Goal: Check status: Check status

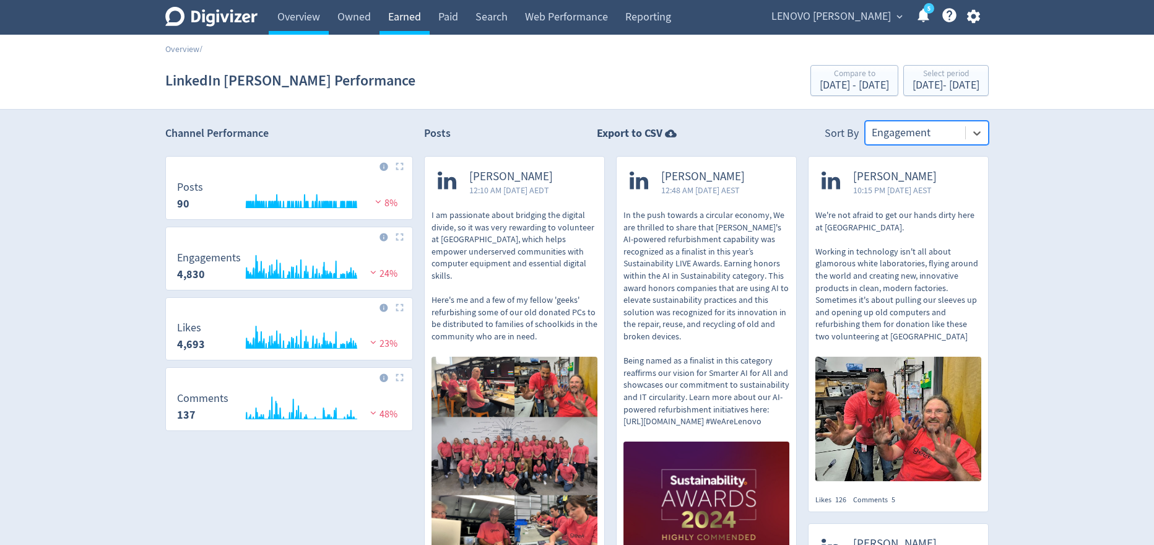
scroll to position [424, 0]
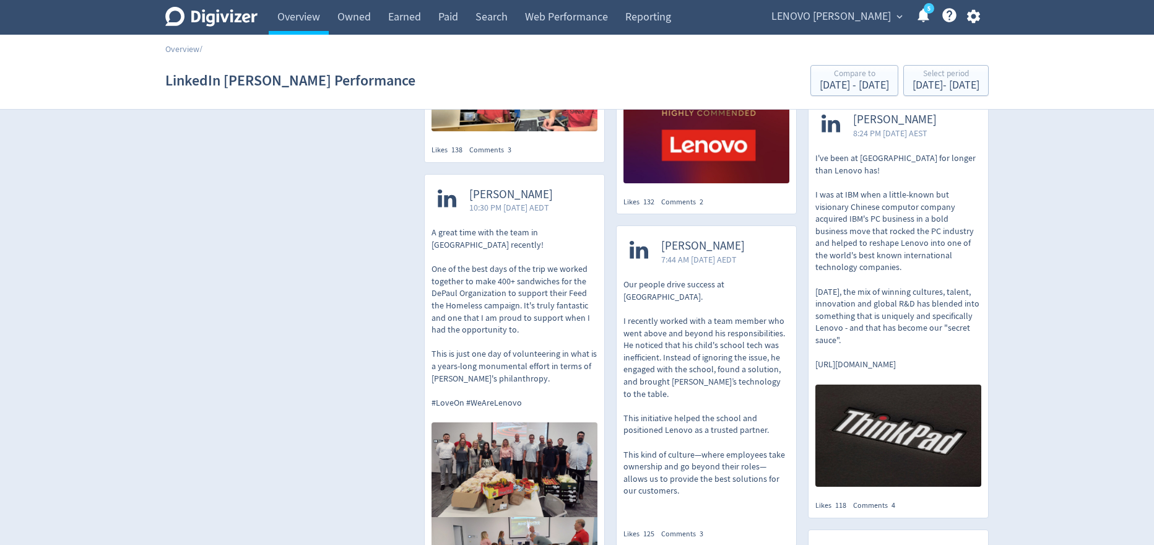
click at [880, 25] on span "LENOVO [PERSON_NAME]" at bounding box center [832, 17] width 120 height 20
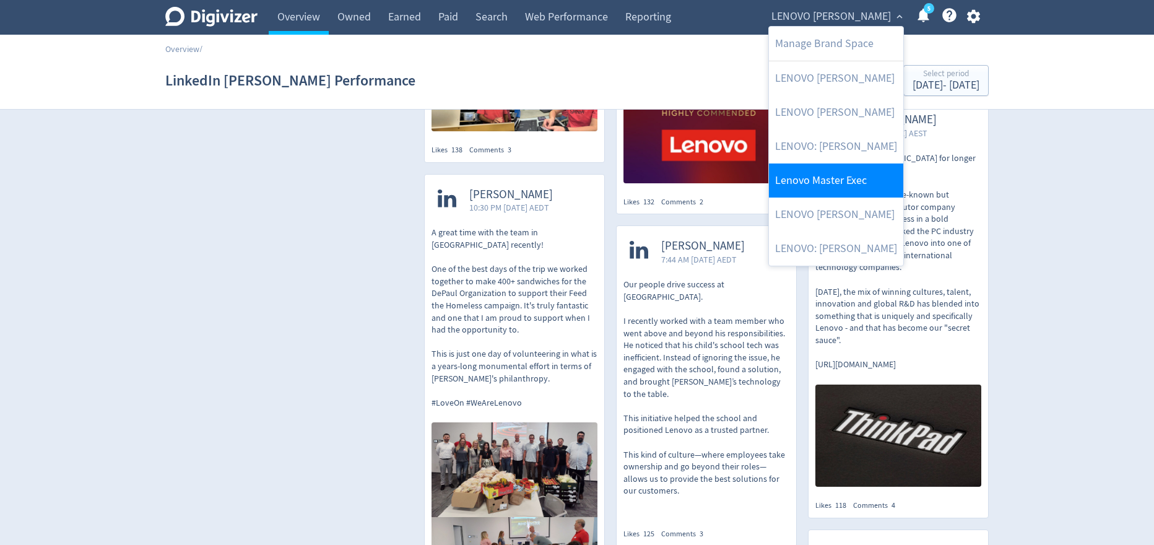
click at [849, 175] on link "Lenovo Master Exec" at bounding box center [836, 180] width 134 height 34
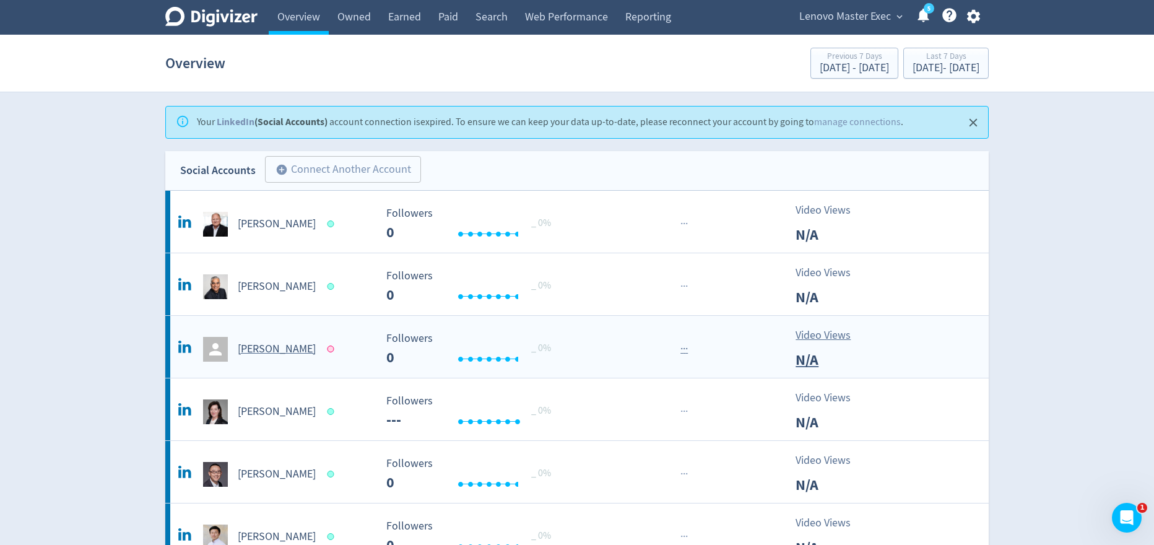
scroll to position [63, 0]
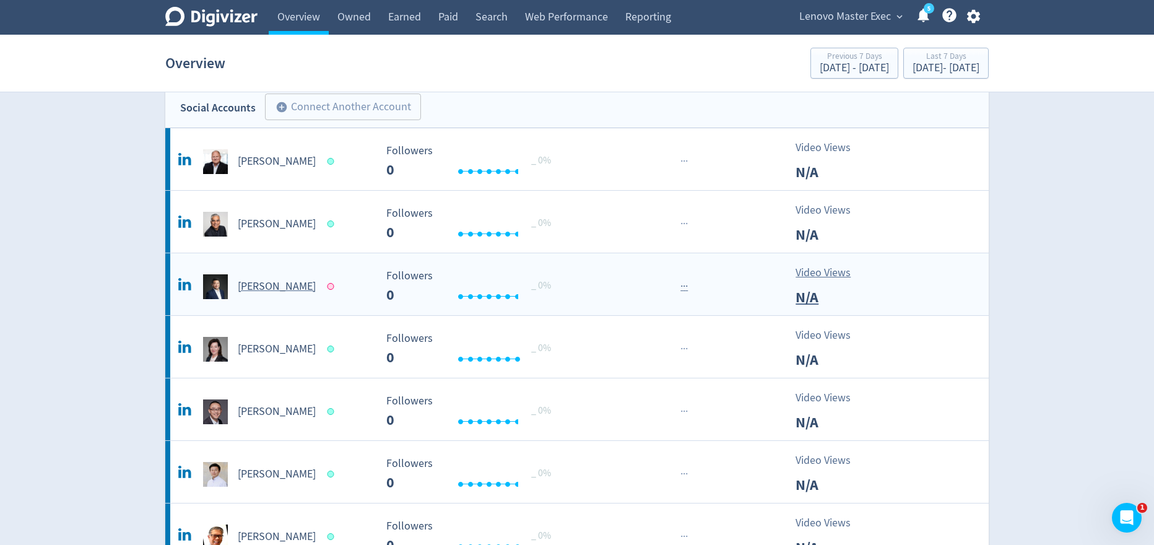
click at [284, 287] on h5 "[PERSON_NAME]" at bounding box center [277, 286] width 78 height 15
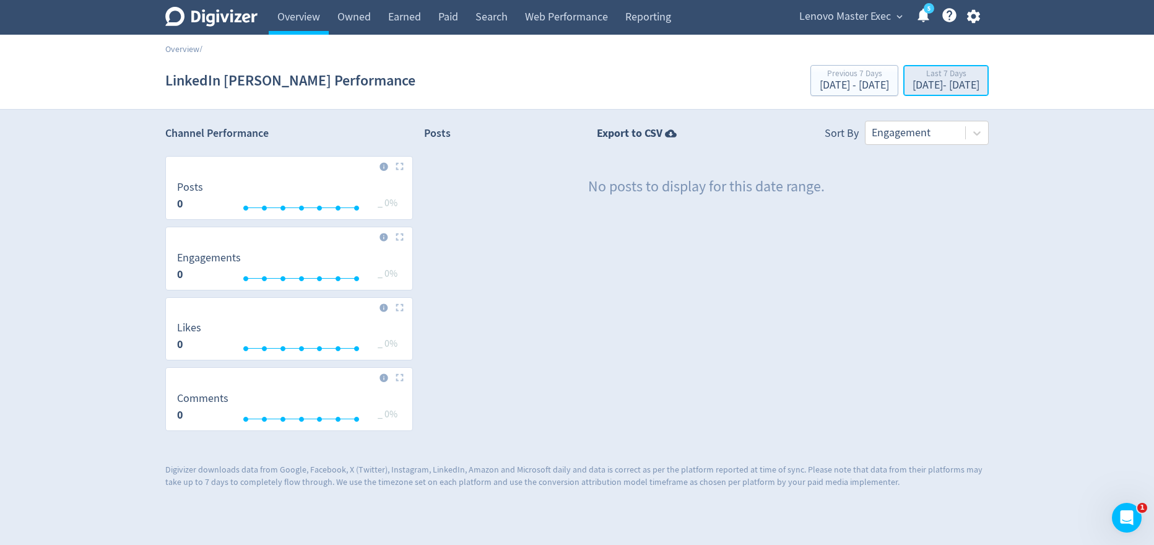
click at [923, 83] on div "[DATE] - [DATE]" at bounding box center [946, 85] width 67 height 11
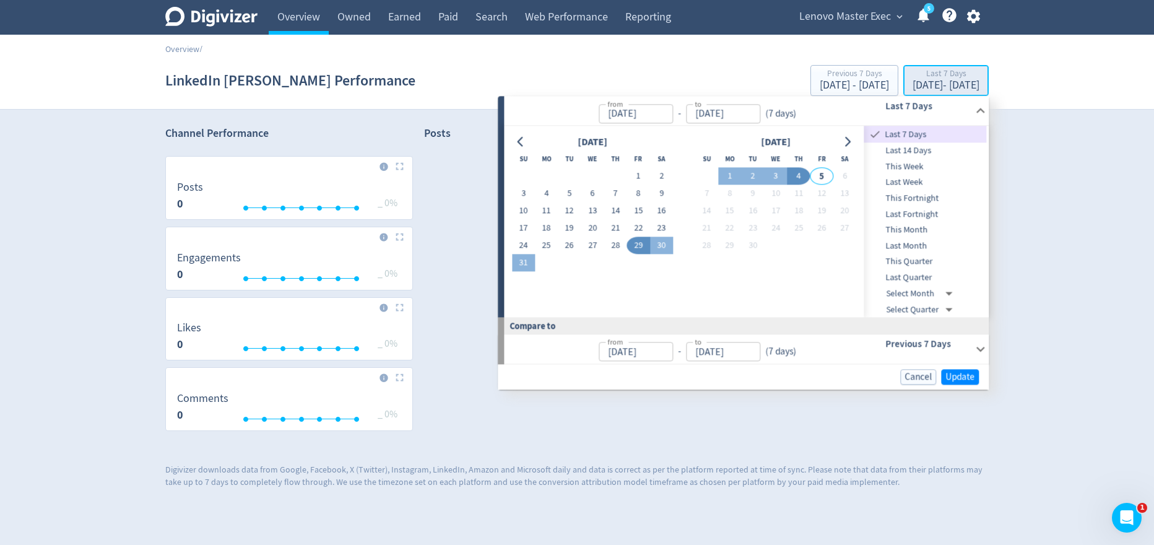
type input "[DATE]"
click at [920, 259] on span "This Quarter" at bounding box center [925, 262] width 123 height 14
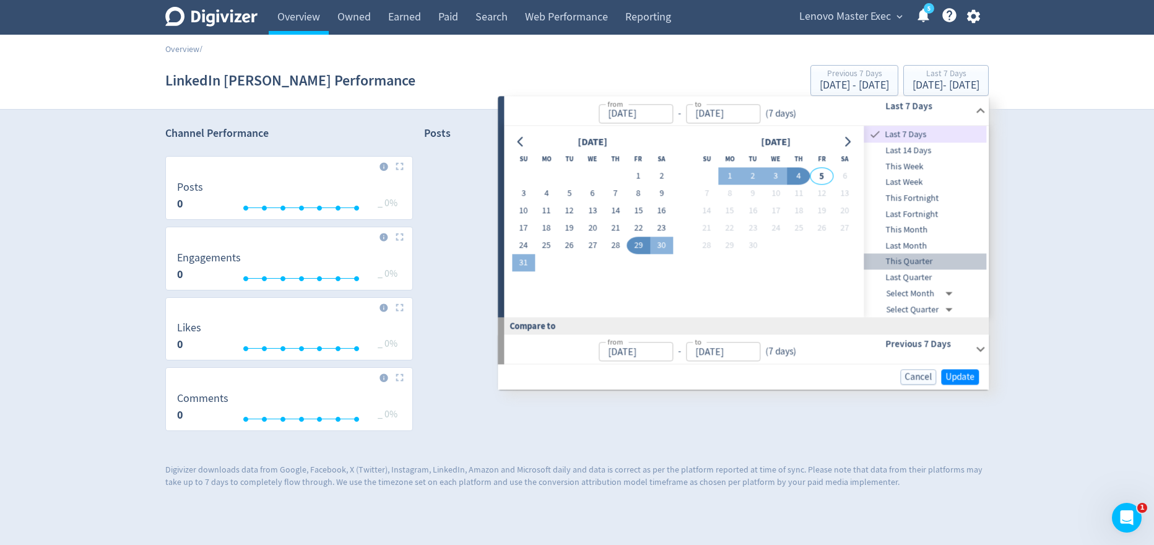
type input "[DATE]"
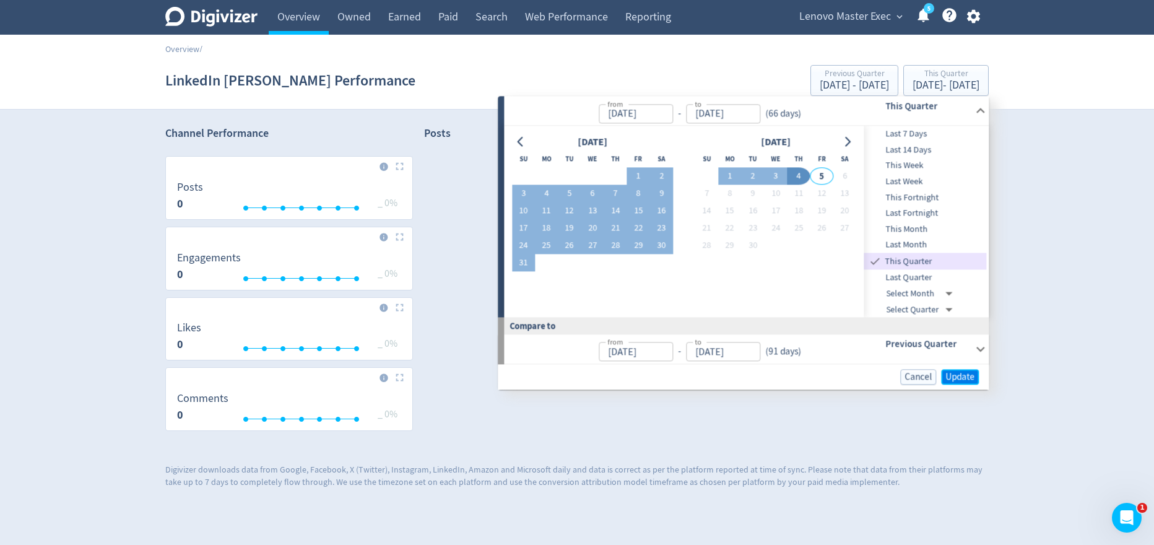
click at [960, 380] on span "Update" at bounding box center [960, 376] width 29 height 9
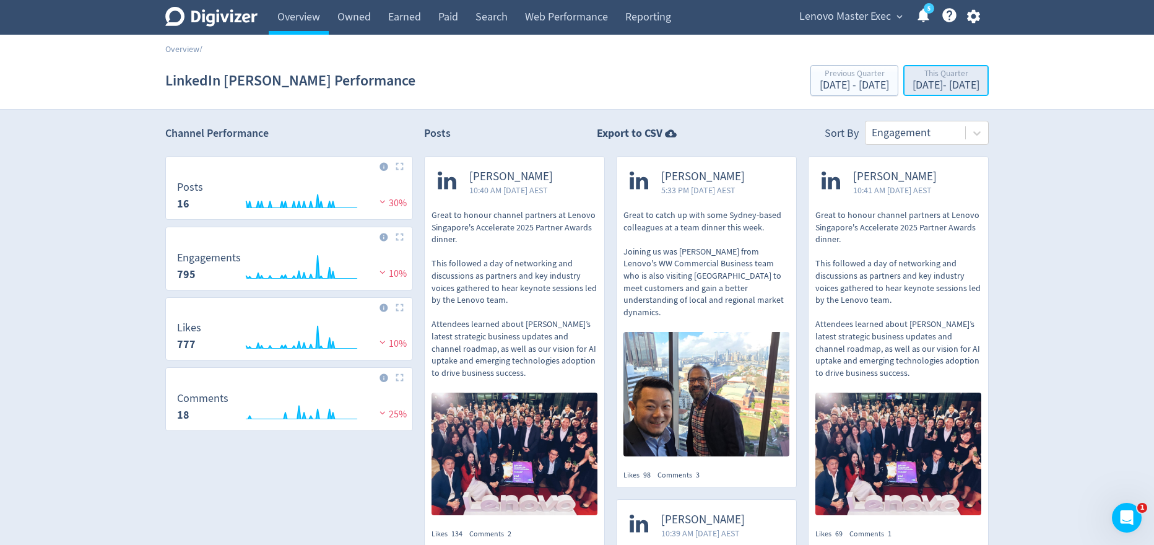
click at [944, 72] on div "This Quarter" at bounding box center [946, 74] width 67 height 11
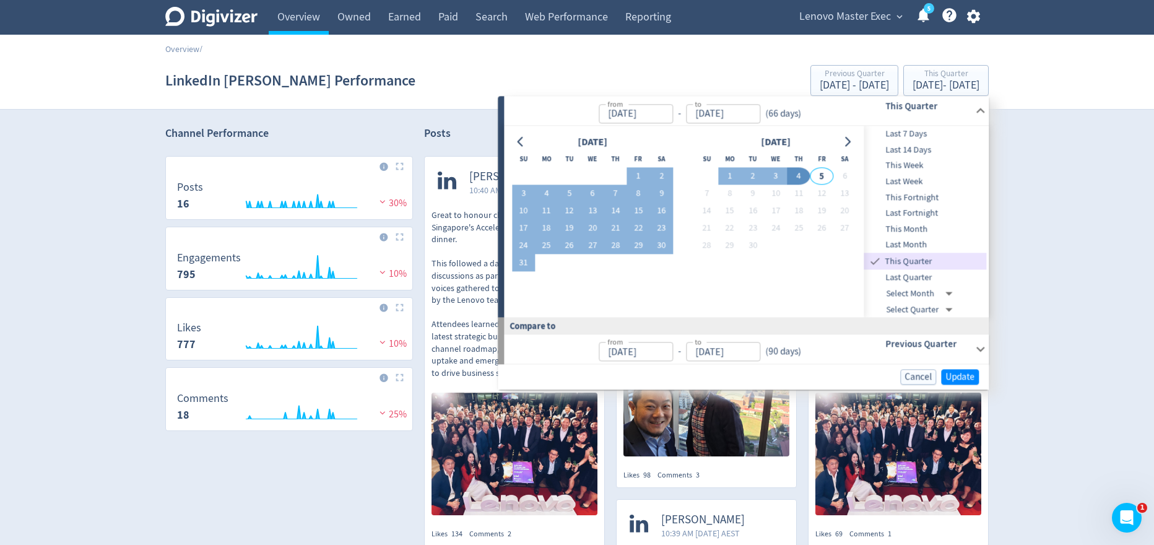
click at [923, 279] on span "Last Quarter" at bounding box center [925, 278] width 123 height 14
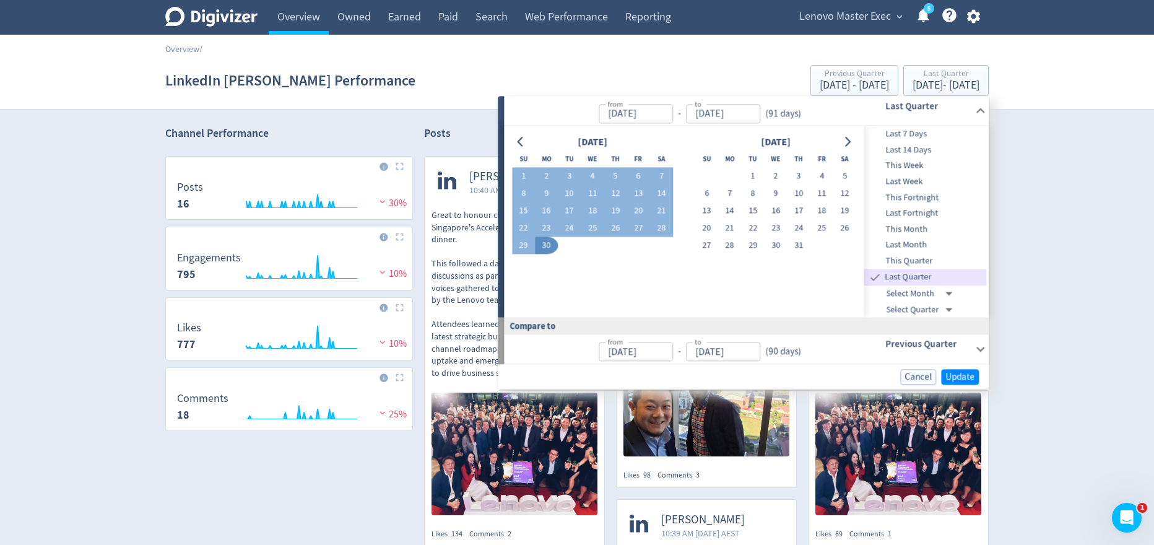
type input "[DATE]"
click at [969, 378] on span "Update" at bounding box center [960, 376] width 29 height 9
